Goal: Information Seeking & Learning: Check status

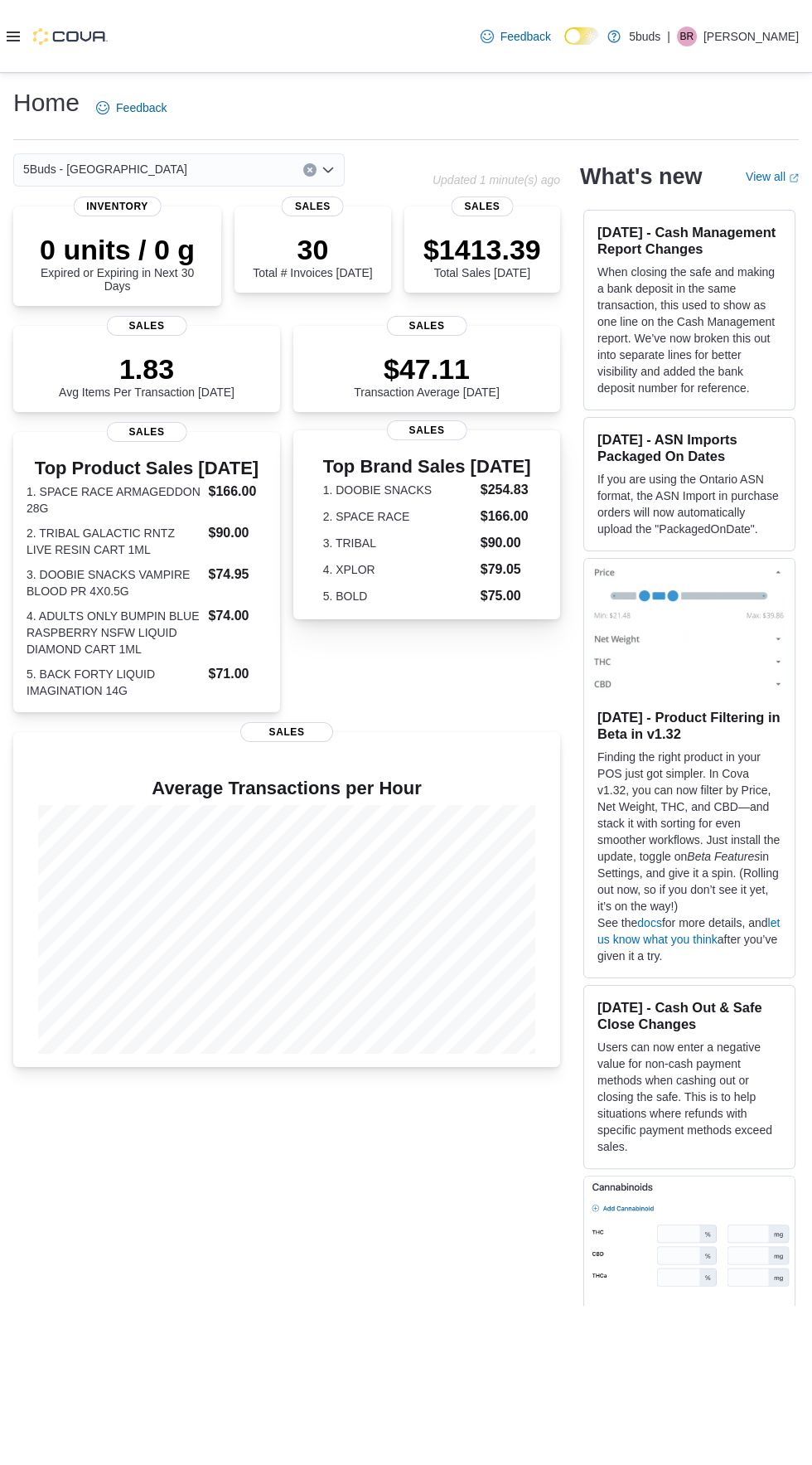
click at [529, 481] on div "Top Brand Sales [DATE] 1. DOOBIE SNACKS $254.83 2. SPACE RACE $166.00 3. TRIBAL…" at bounding box center [427, 529] width 241 height 156
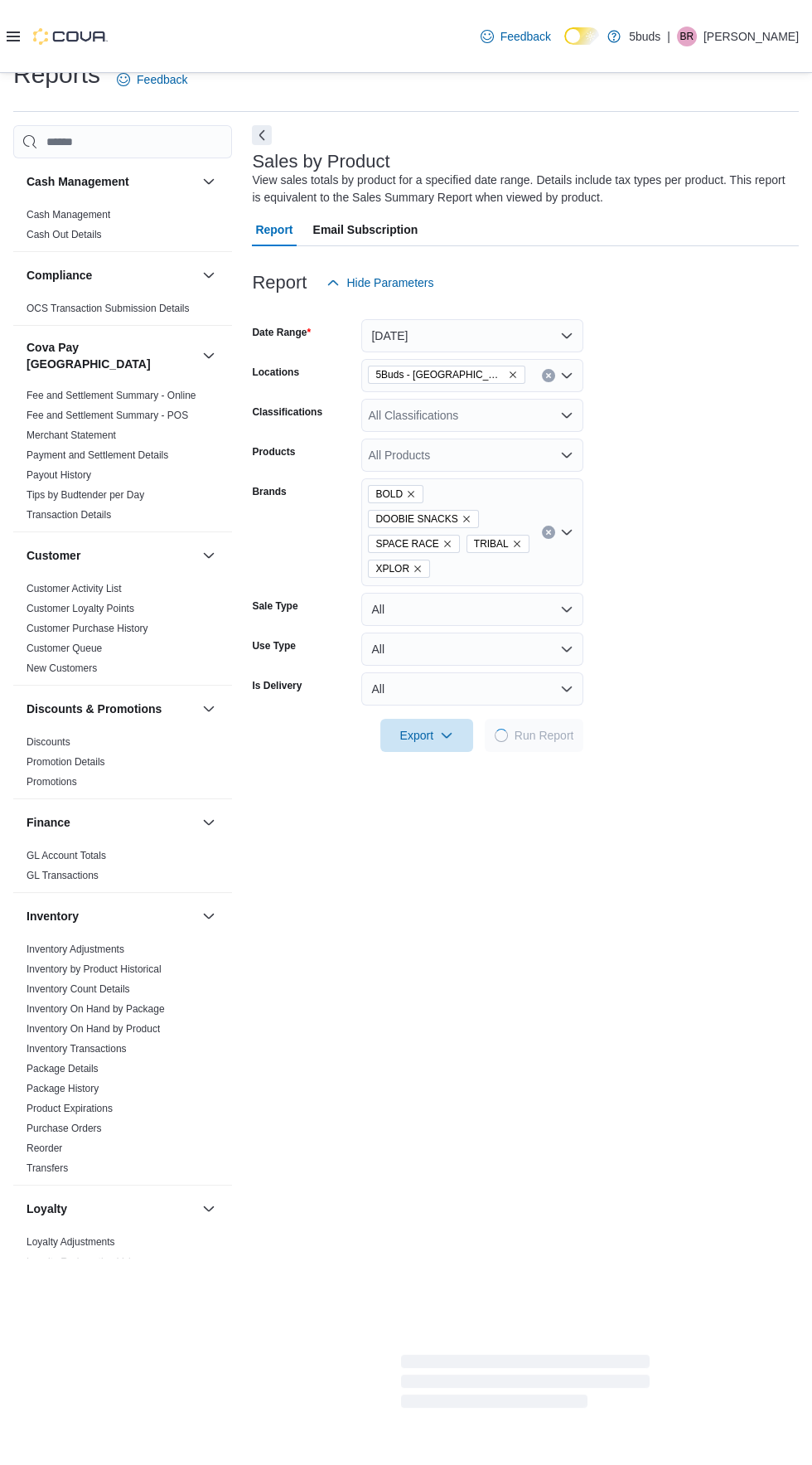
scroll to position [54, 0]
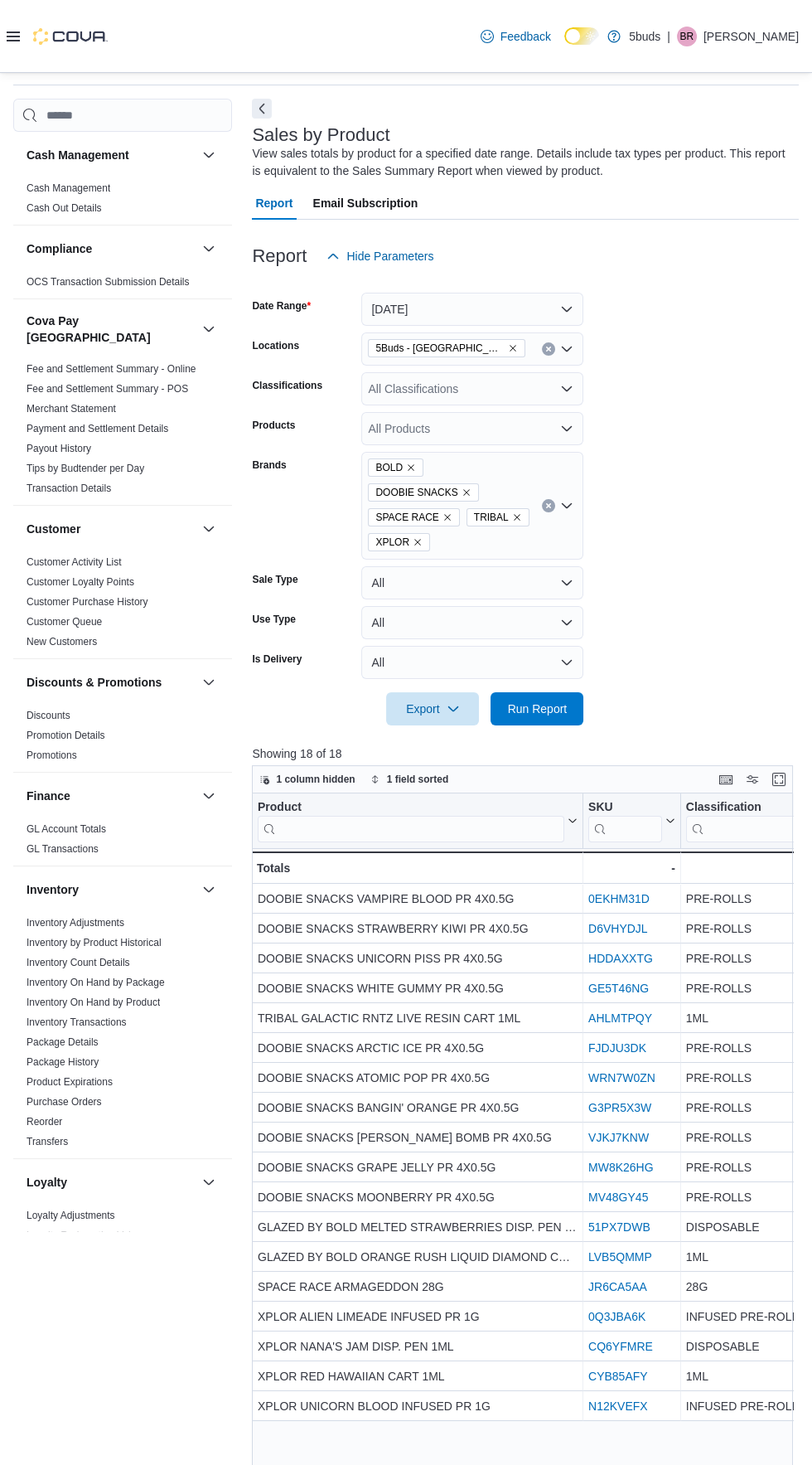
click at [444, 515] on icon "Remove SPACE RACE from selection in this group" at bounding box center [447, 518] width 6 height 6
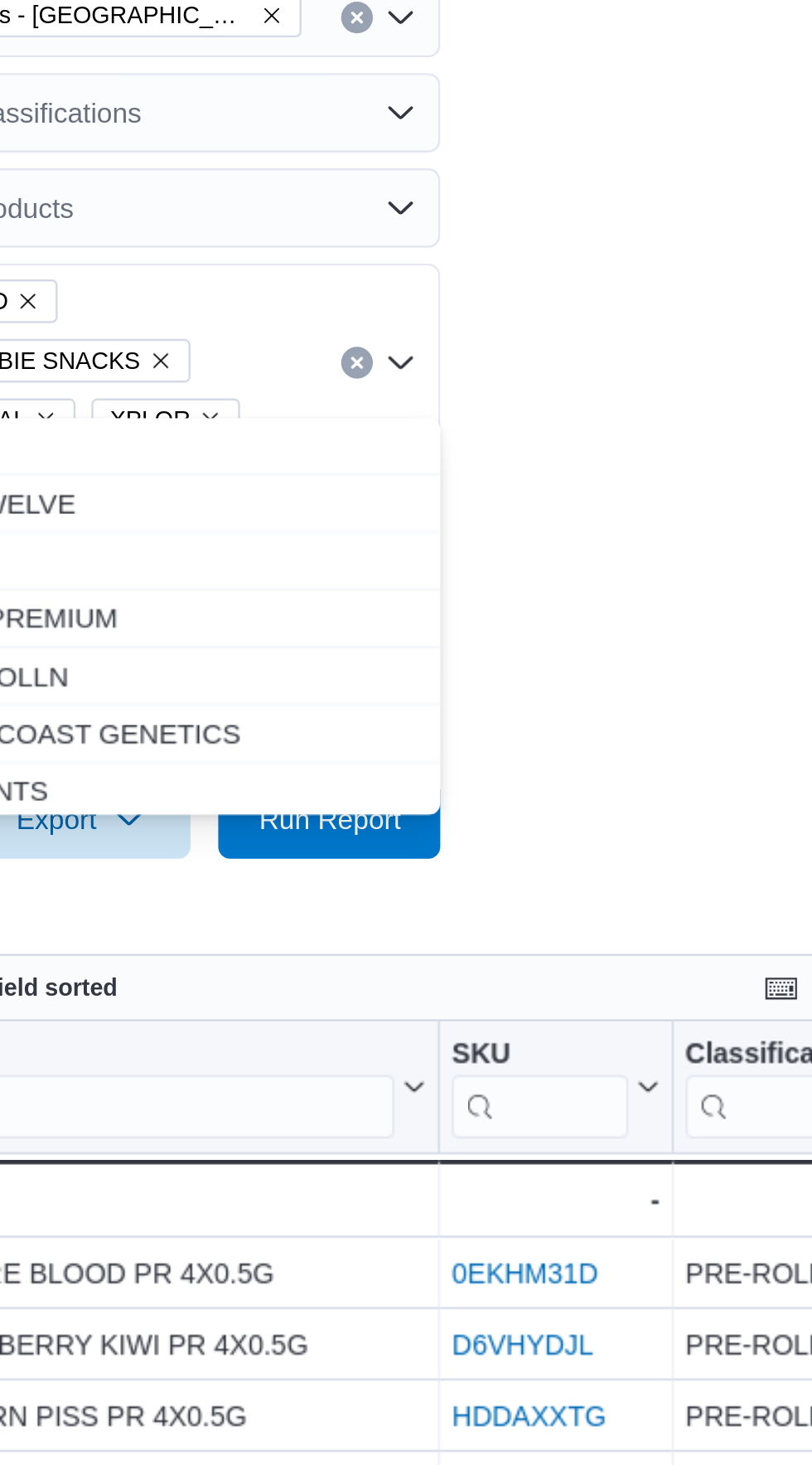
click at [482, 512] on icon "Remove XPLOR from selection in this group" at bounding box center [487, 517] width 10 height 10
click at [416, 515] on icon "Remove TRIBAL from selection in this group" at bounding box center [419, 518] width 6 height 6
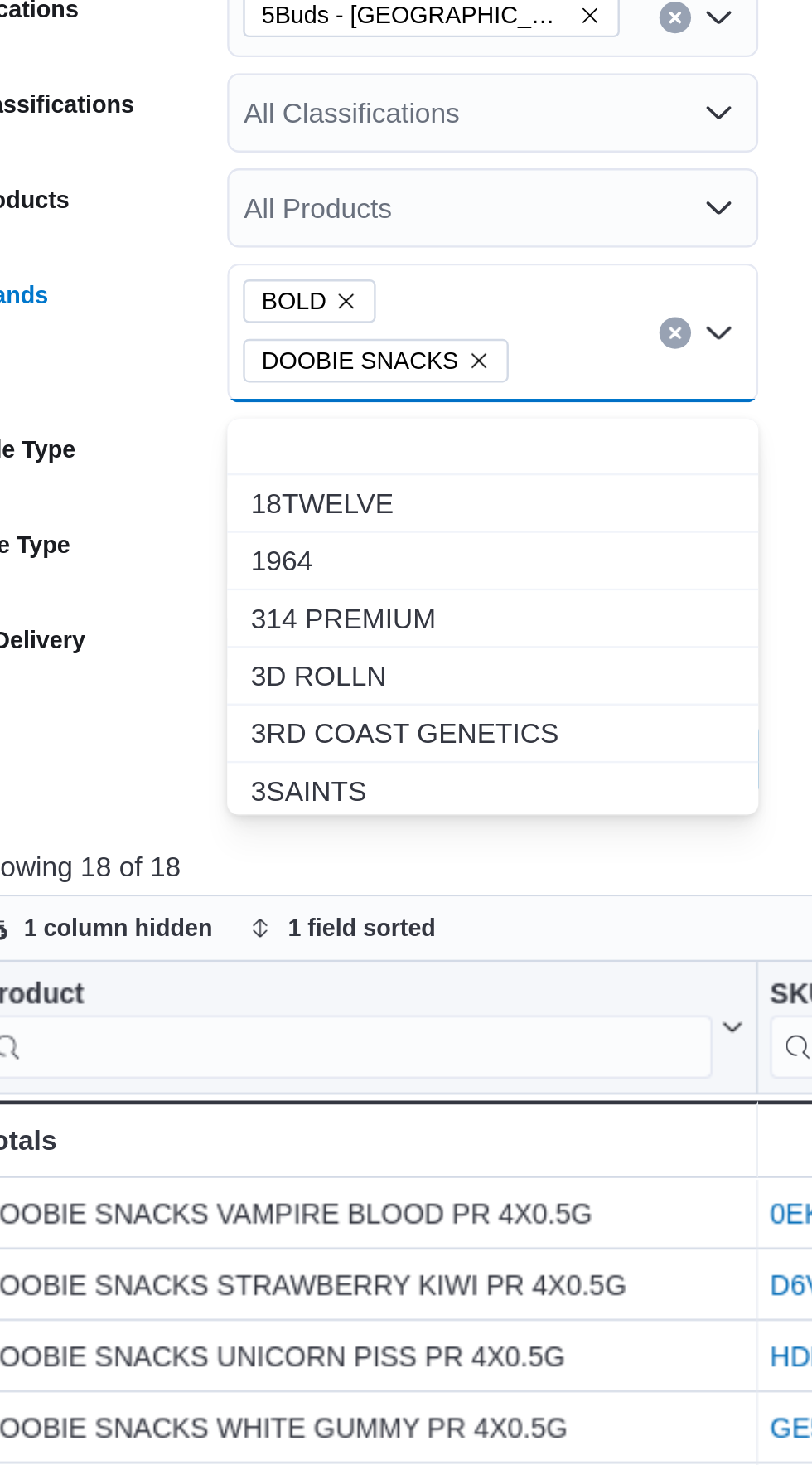
click at [408, 470] on icon "Remove BOLD from selection in this group" at bounding box center [411, 468] width 6 height 6
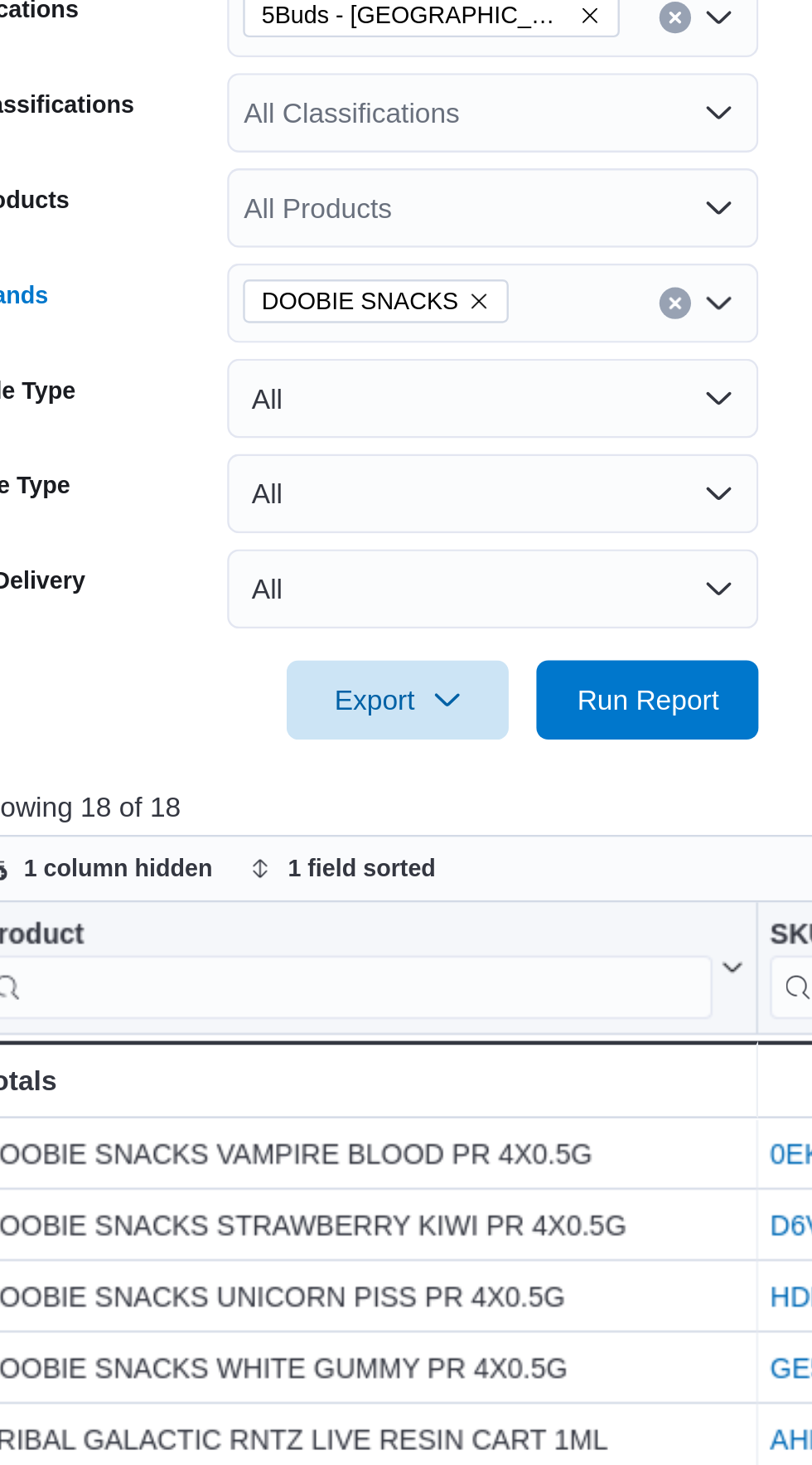
click at [596, 435] on form "Date Range Today Locations 5Buds - Weyburn Classifications All Classifications …" at bounding box center [525, 461] width 547 height 378
click at [544, 635] on span "Run Report" at bounding box center [538, 633] width 60 height 16
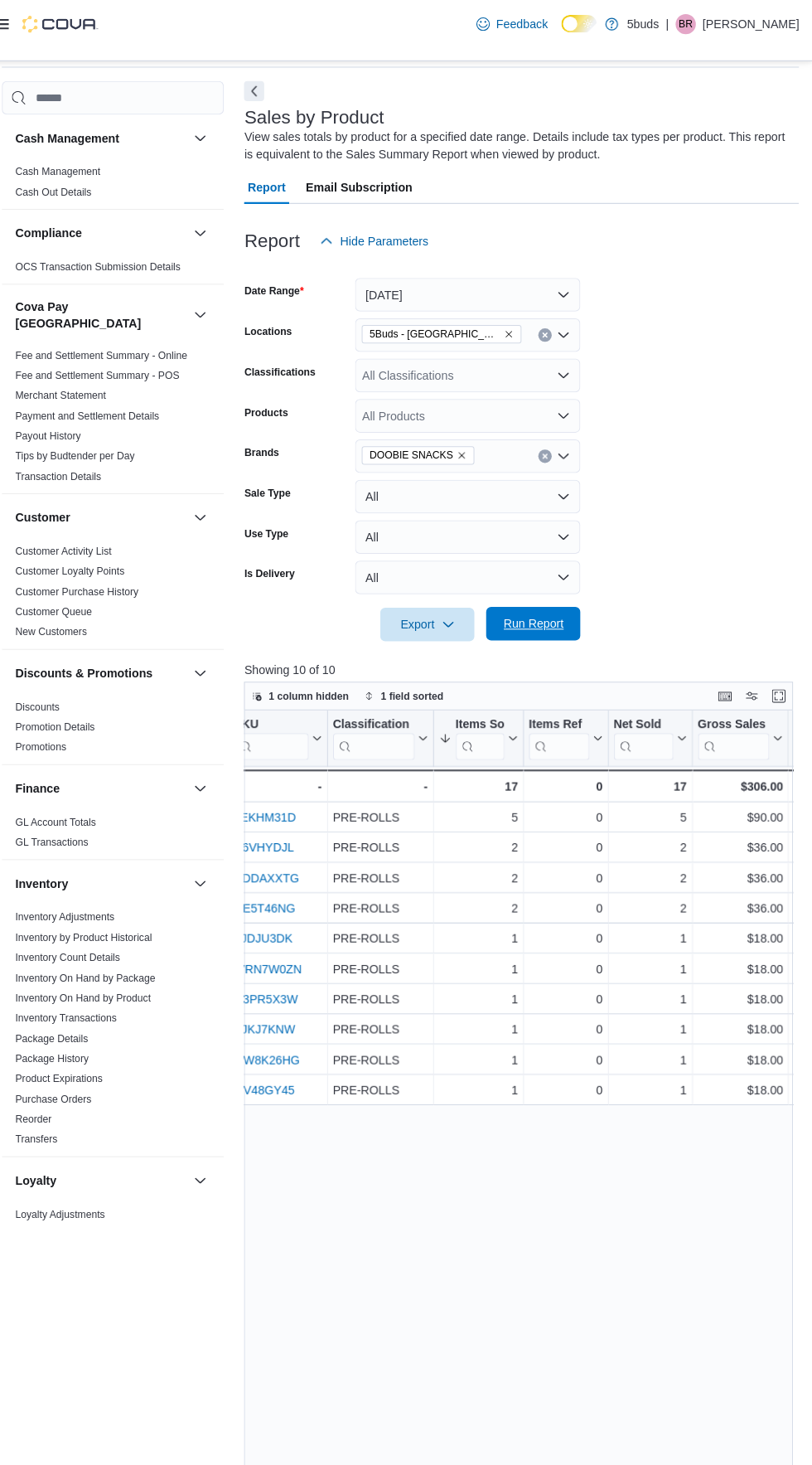
scroll to position [0, 301]
